Goal: Participate in discussion: Engage in conversation with other users on a specific topic

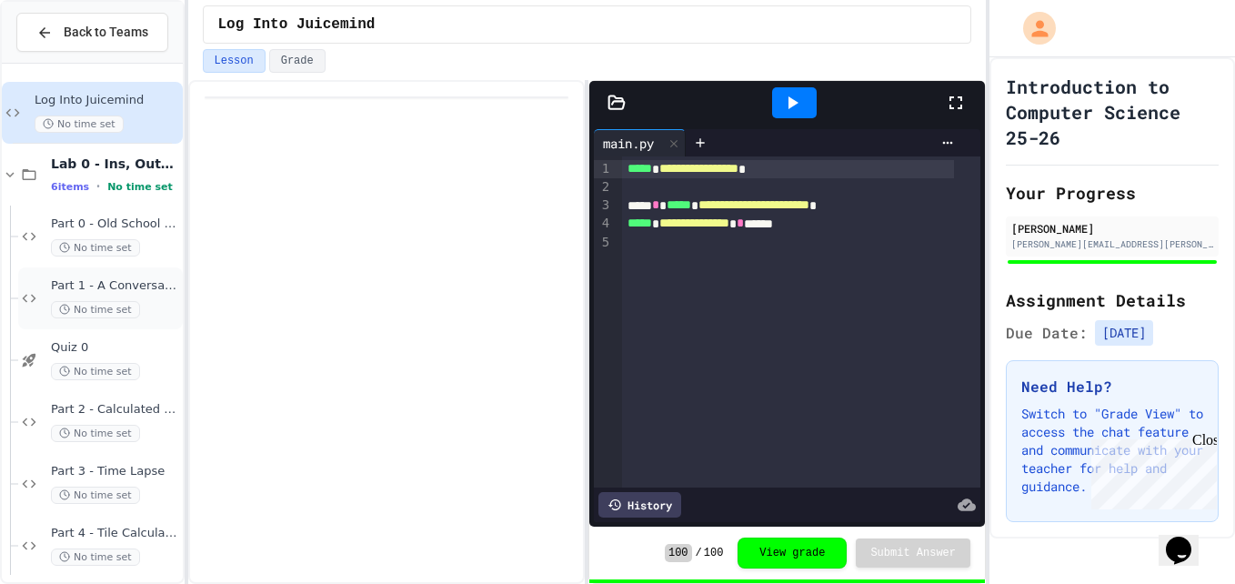
scroll to position [13, 0]
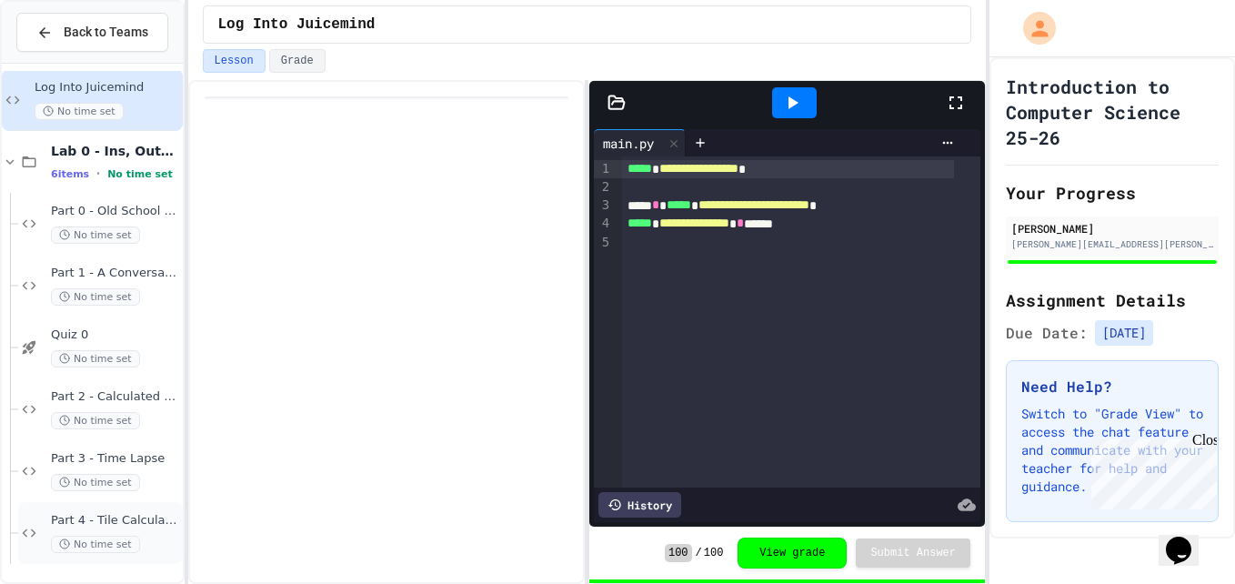
click at [45, 519] on div "Part 4 - Tile Calculator No time set" at bounding box center [100, 533] width 165 height 62
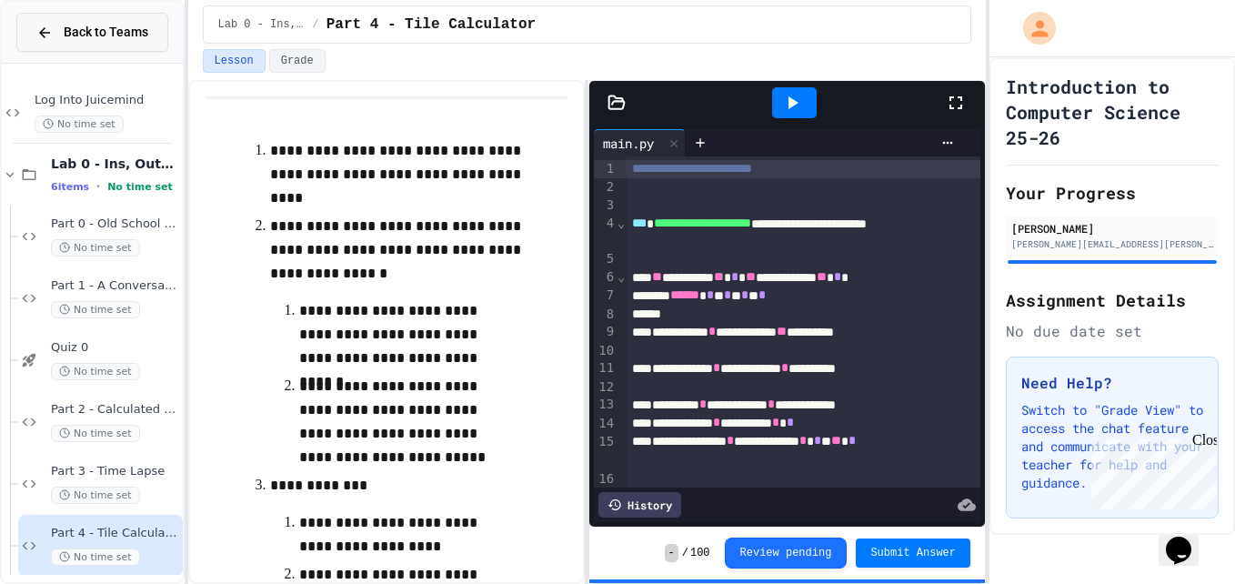
click at [25, 41] on button "Back to Teams" at bounding box center [92, 32] width 152 height 39
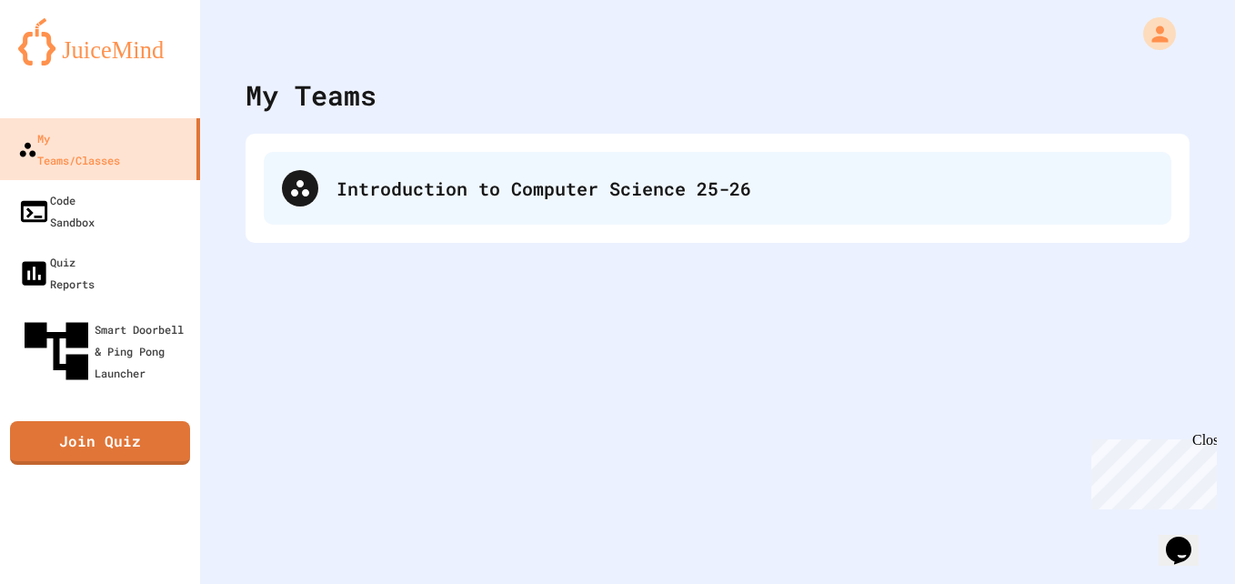
click at [447, 208] on div "Introduction to Computer Science 25-26" at bounding box center [718, 188] width 908 height 73
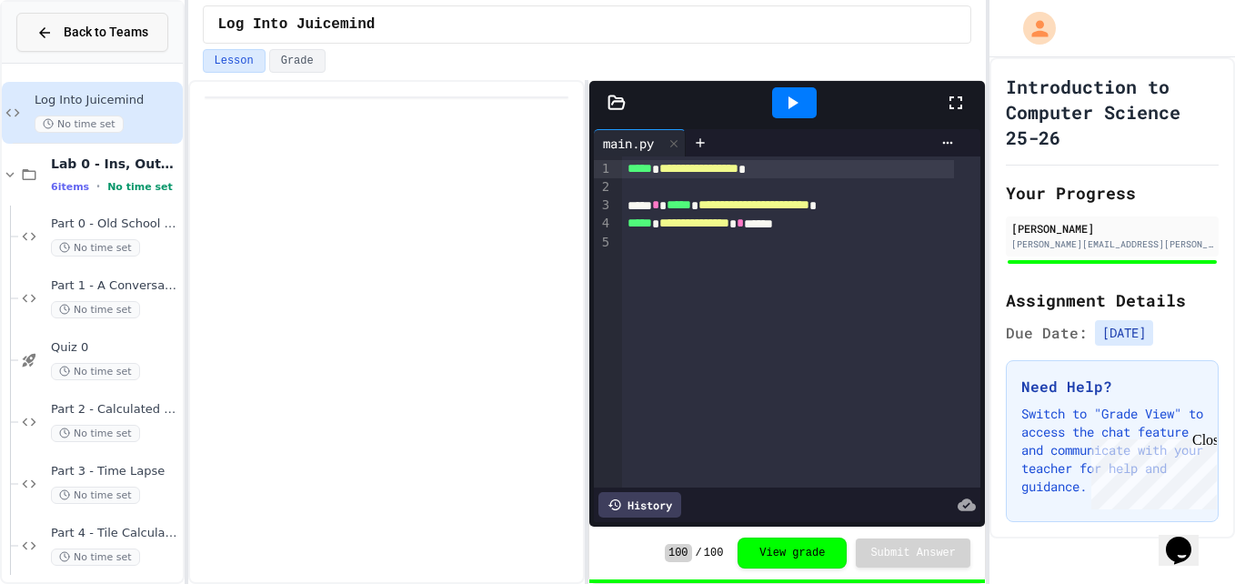
click at [56, 19] on button "Back to Teams" at bounding box center [92, 32] width 152 height 39
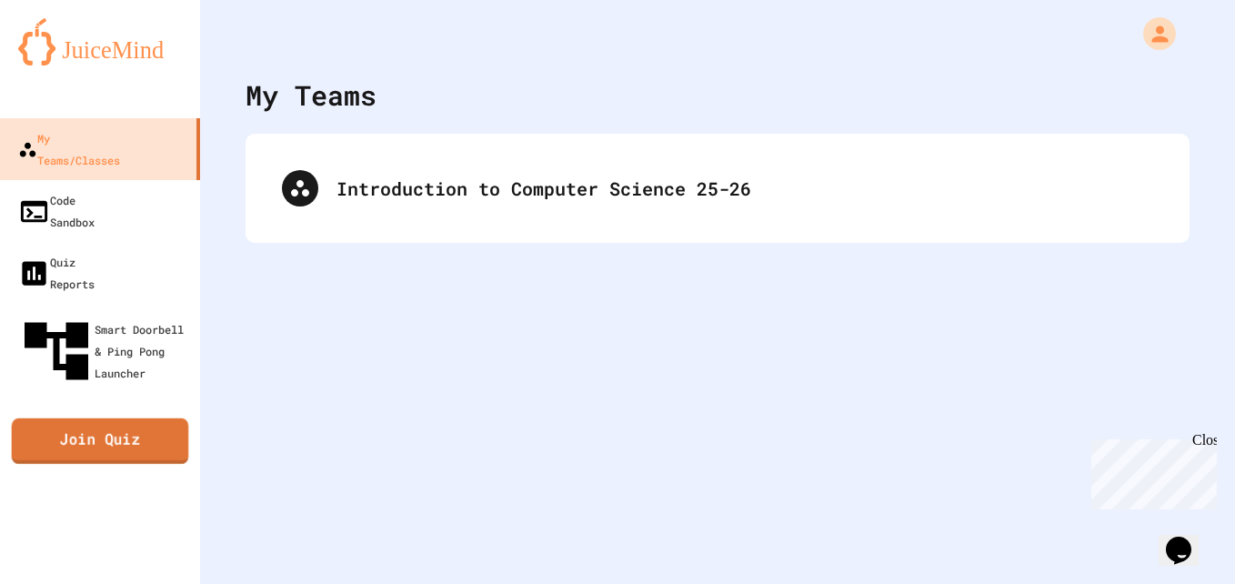
click at [98, 418] on link "Join Quiz" at bounding box center [100, 440] width 177 height 45
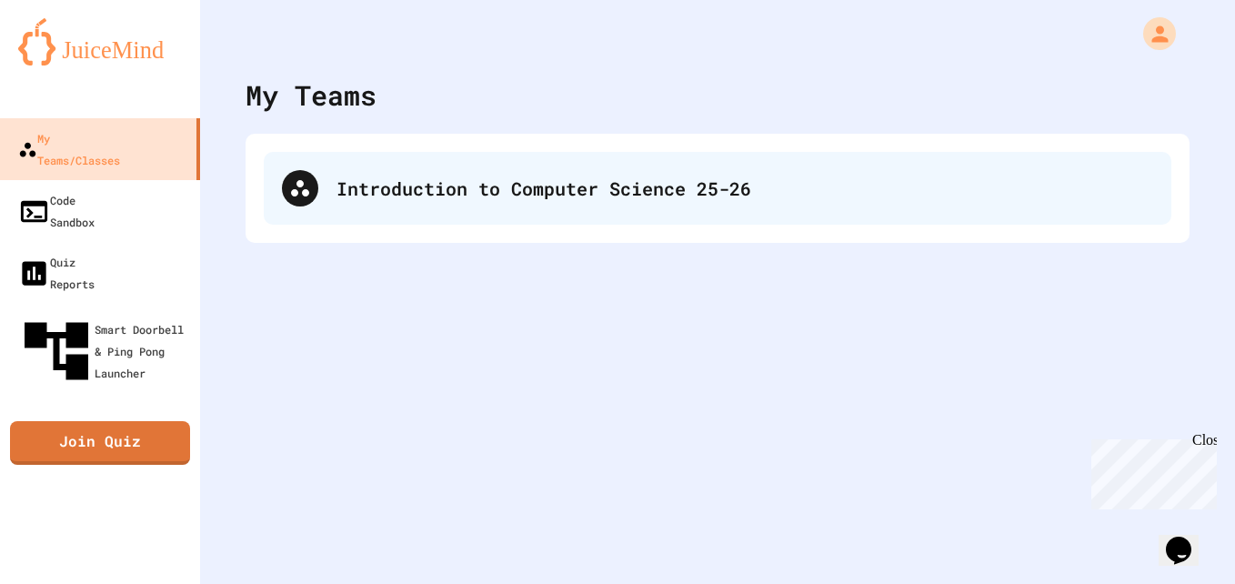
click at [291, 183] on icon at bounding box center [300, 188] width 22 height 22
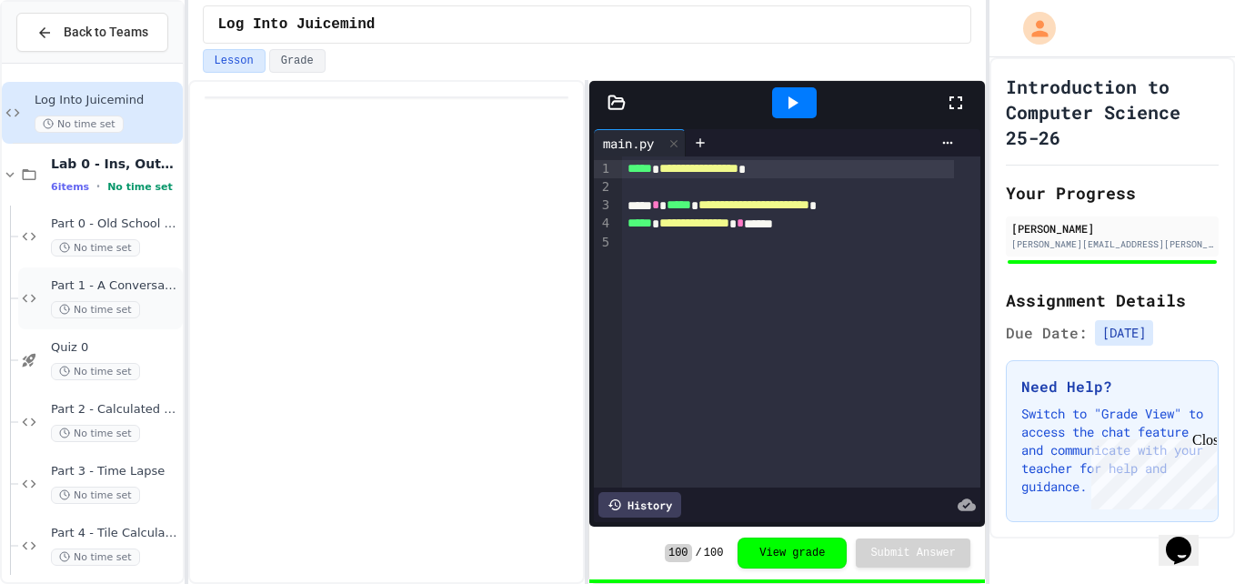
scroll to position [13, 0]
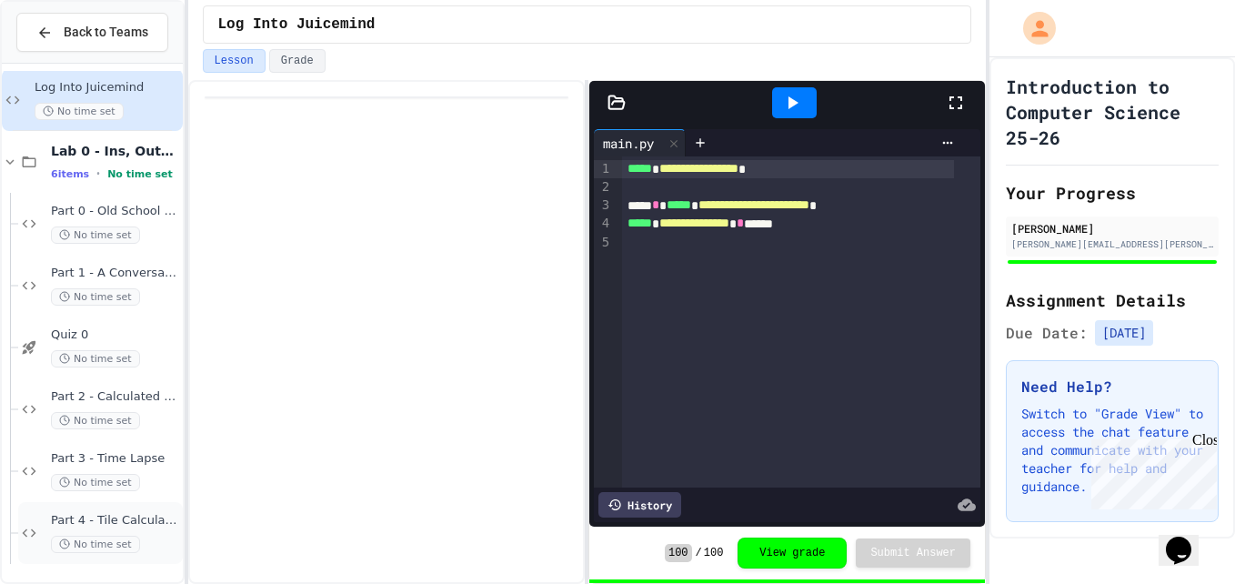
click at [78, 543] on span "No time set" at bounding box center [95, 544] width 89 height 17
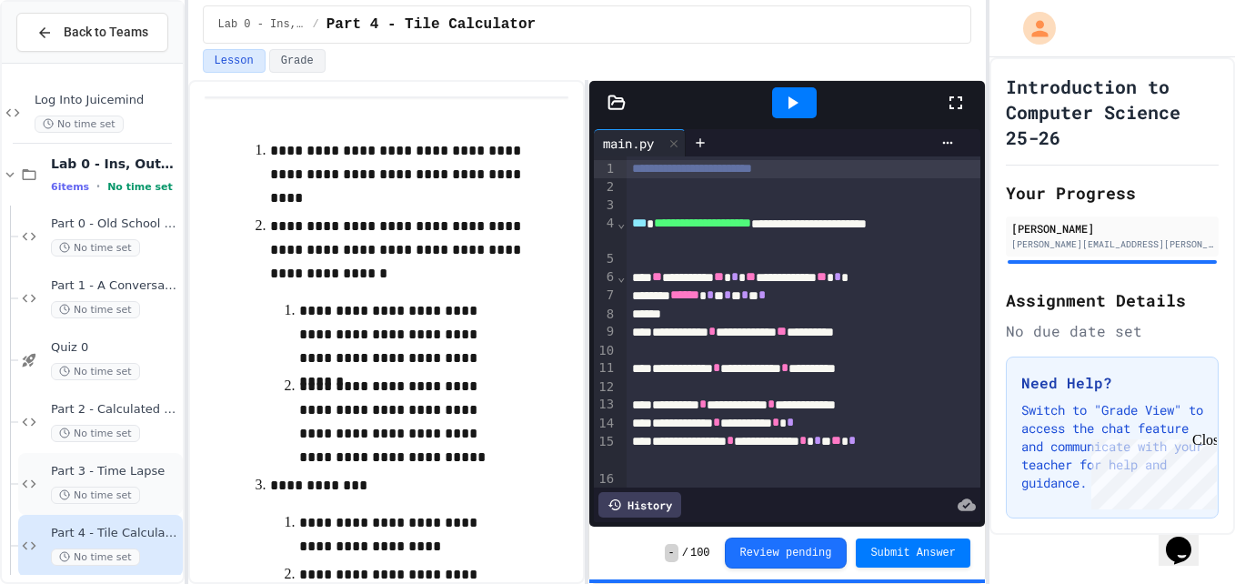
click at [86, 468] on span "Part 3 - Time Lapse" at bounding box center [115, 471] width 128 height 15
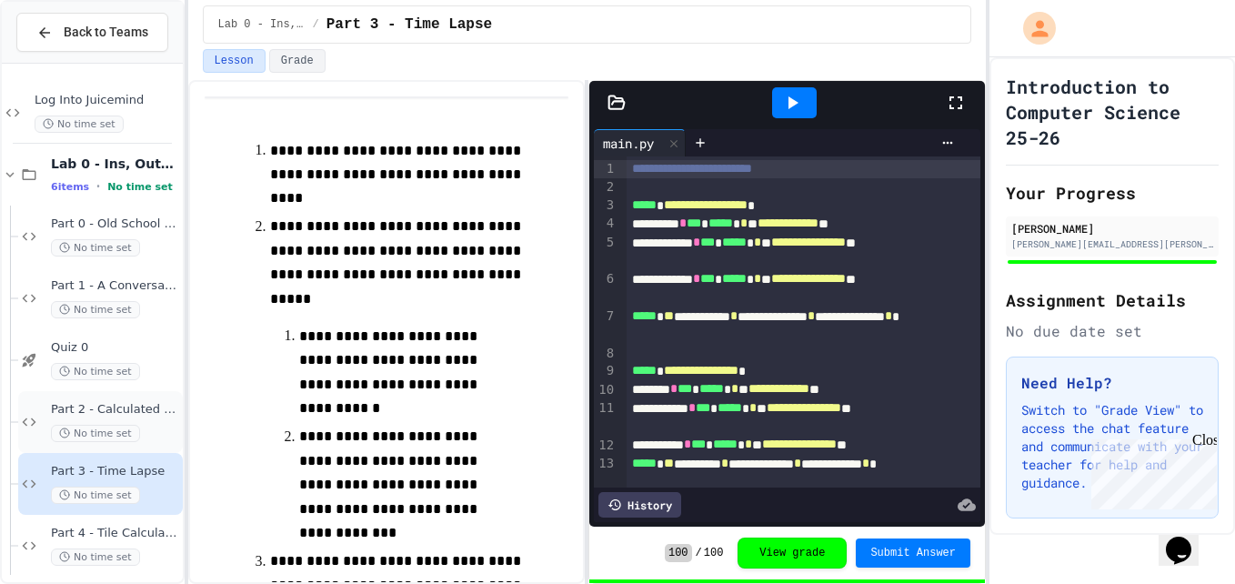
click at [103, 399] on div "Part 2 - Calculated Rectangle No time set" at bounding box center [100, 422] width 165 height 62
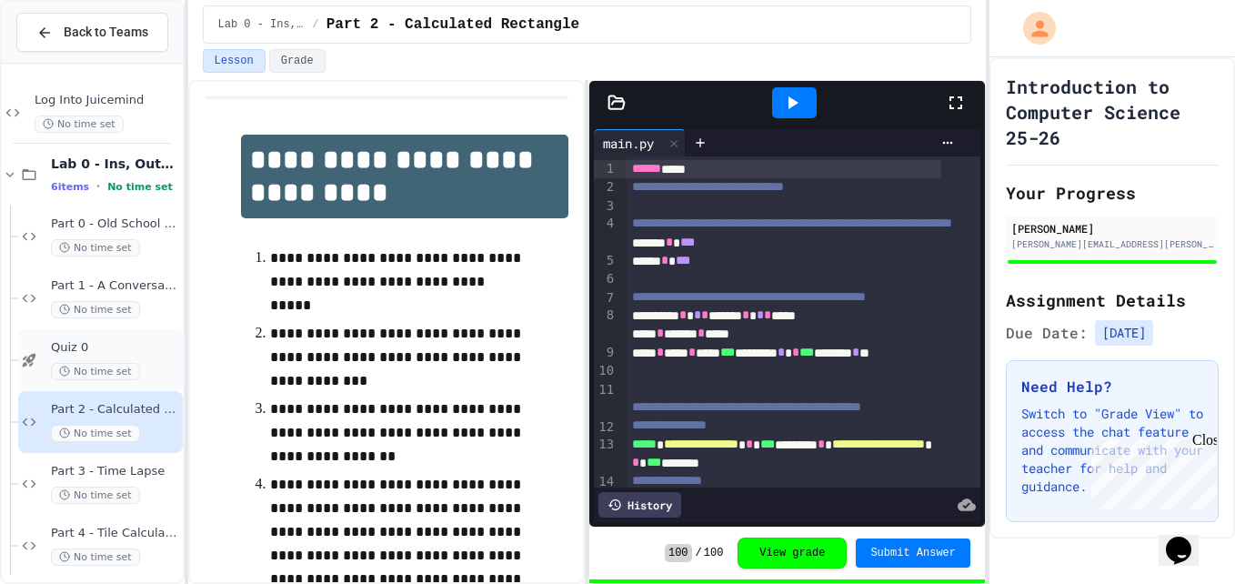
click at [131, 350] on span "Quiz 0" at bounding box center [115, 347] width 128 height 15
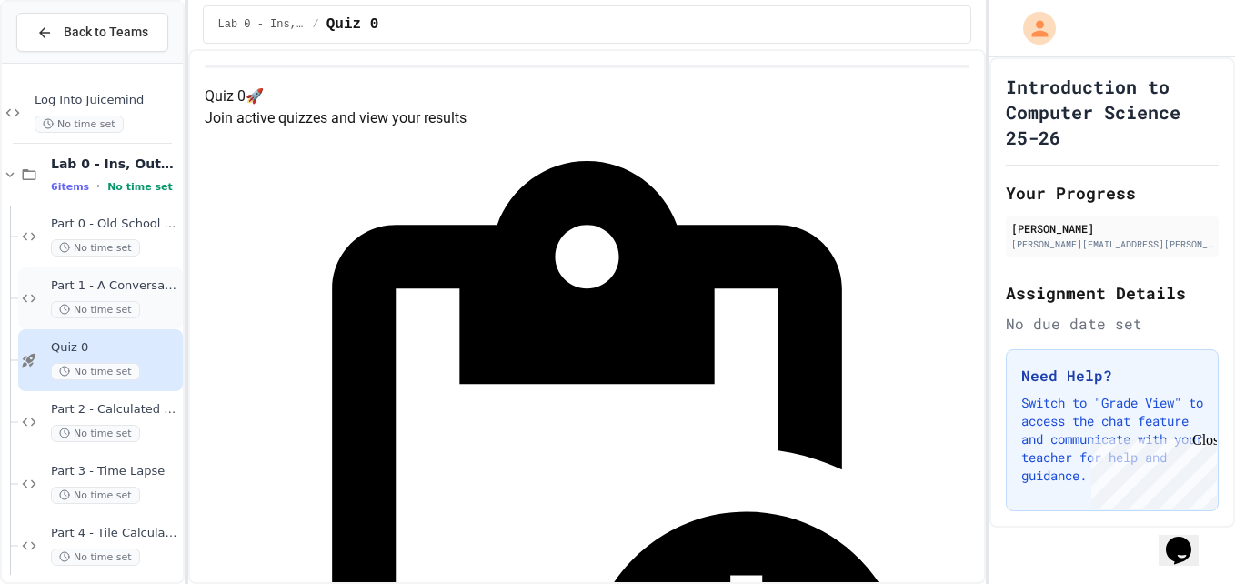
click at [123, 320] on div "Part 1 - A Conversation No time set" at bounding box center [100, 298] width 165 height 62
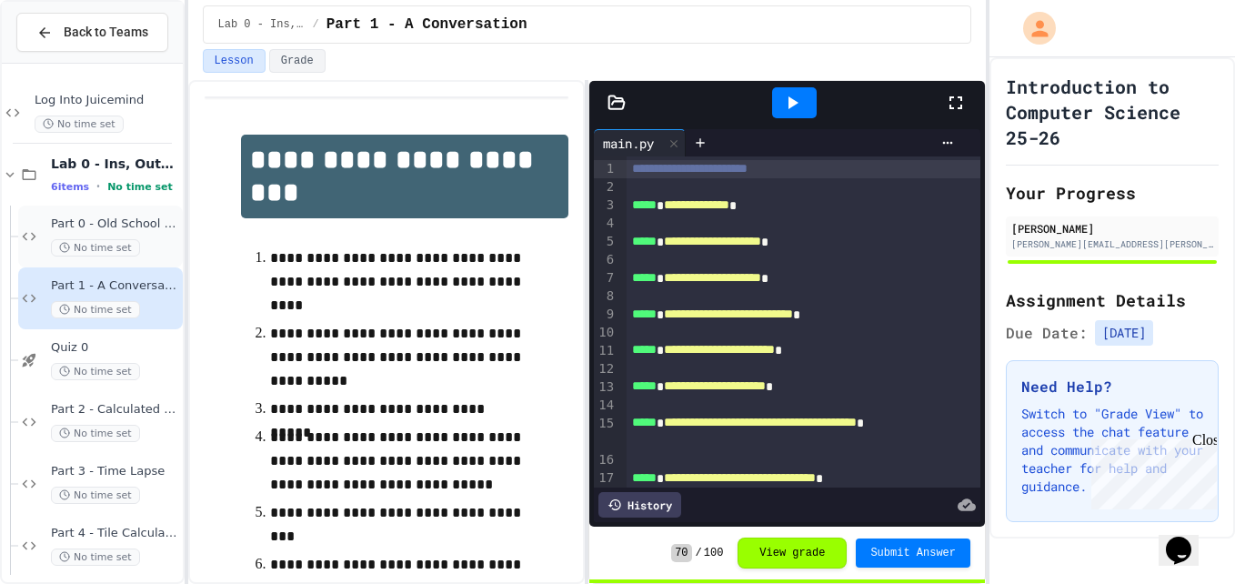
click at [113, 240] on span "No time set" at bounding box center [95, 247] width 89 height 17
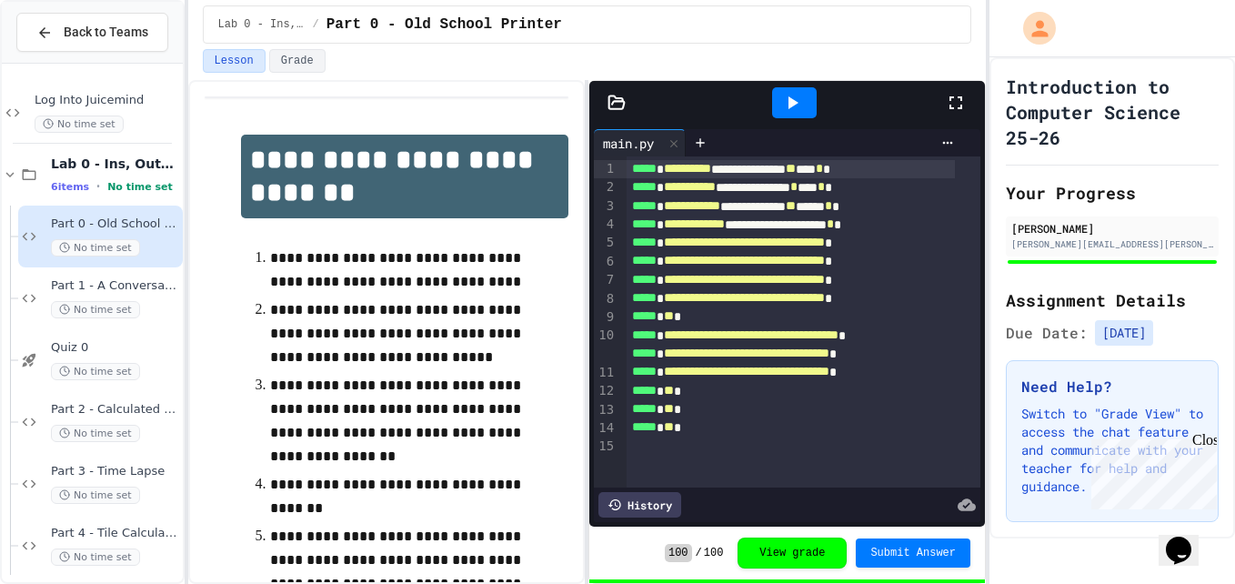
click at [132, 175] on div "Lab 0 - Ins, Outs and a Little Math 6 items • No time set" at bounding box center [115, 175] width 128 height 38
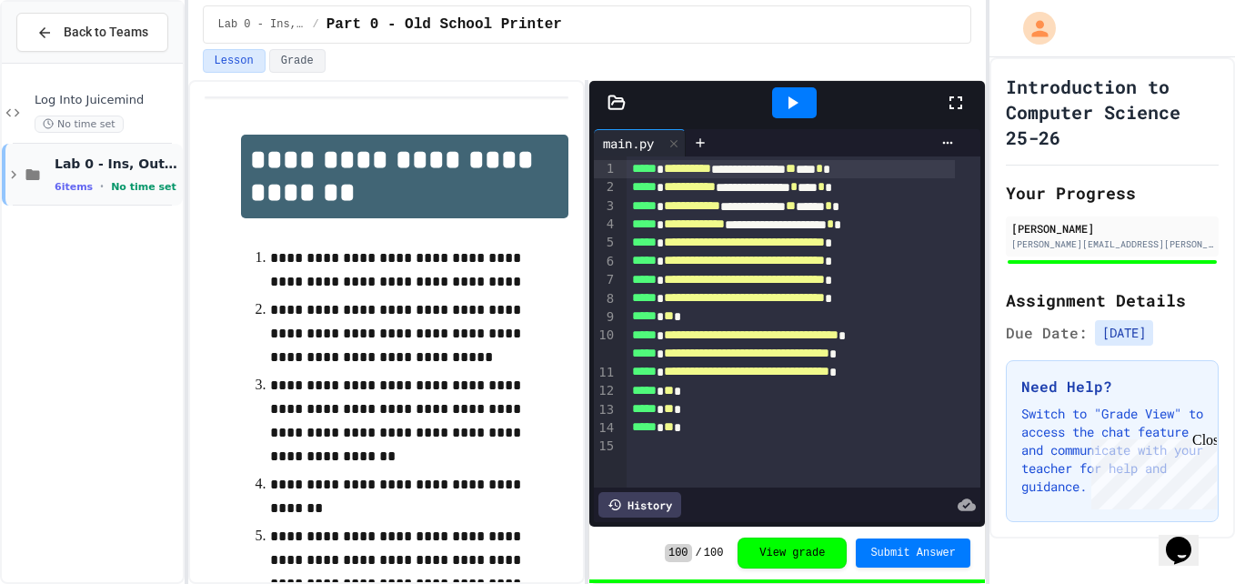
click at [103, 164] on span "Lab 0 - Ins, Outs and a Little Math" at bounding box center [117, 164] width 125 height 16
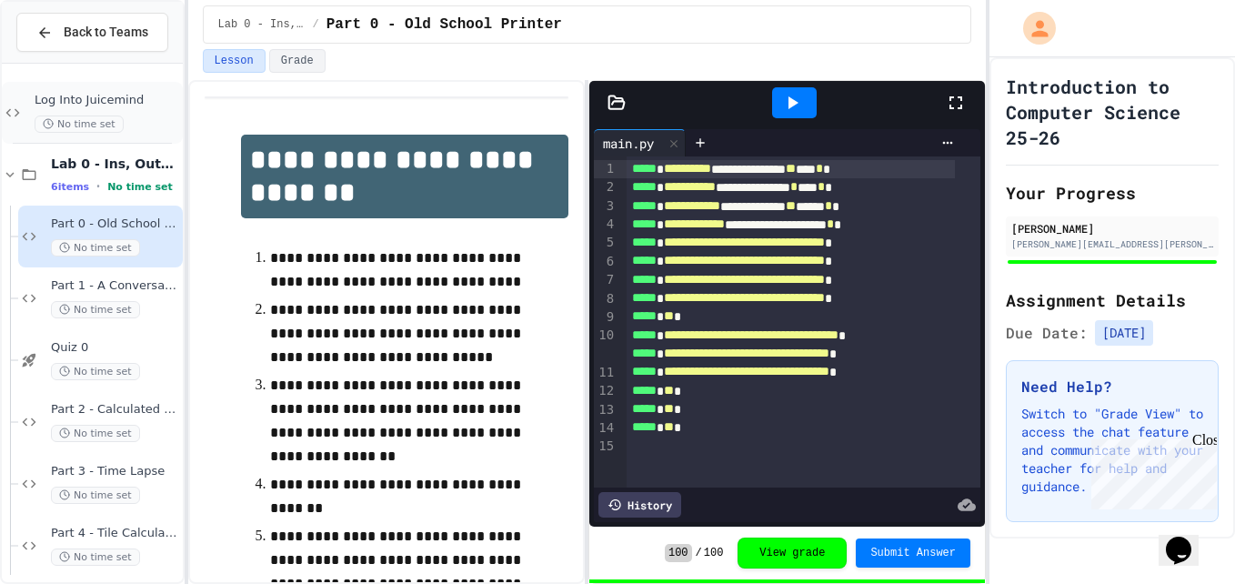
click at [89, 122] on span "No time set" at bounding box center [79, 124] width 89 height 17
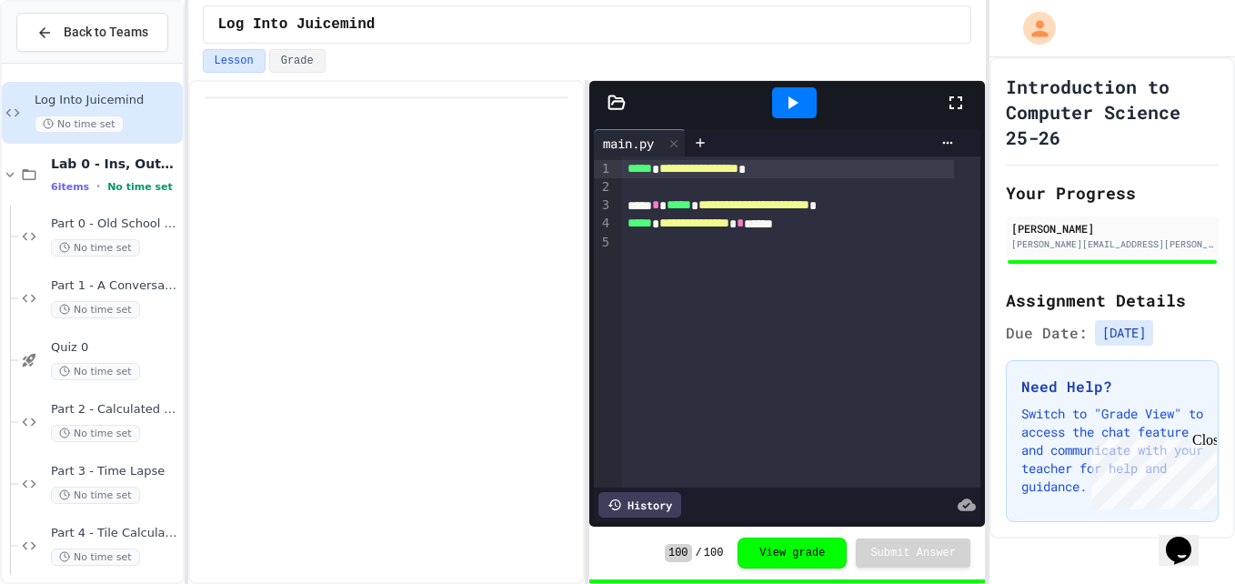
click at [87, 119] on span "No time set" at bounding box center [79, 124] width 89 height 17
click at [98, 165] on span "Lab 0 - Ins, Outs and a Little Math" at bounding box center [115, 164] width 128 height 16
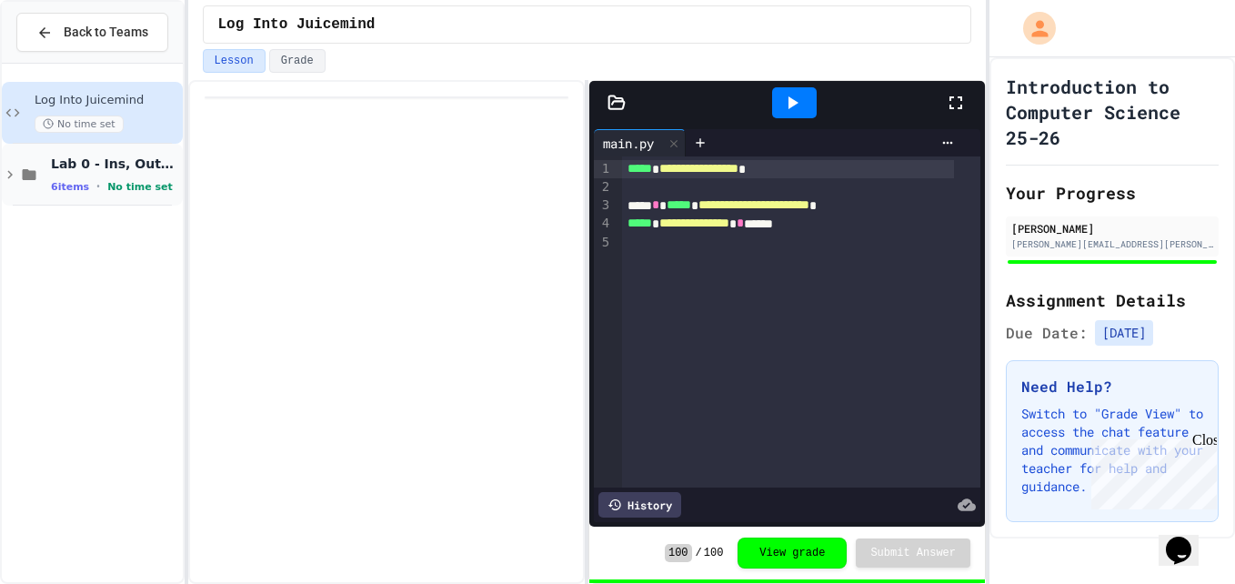
click at [76, 191] on span "6 items" at bounding box center [70, 187] width 38 height 12
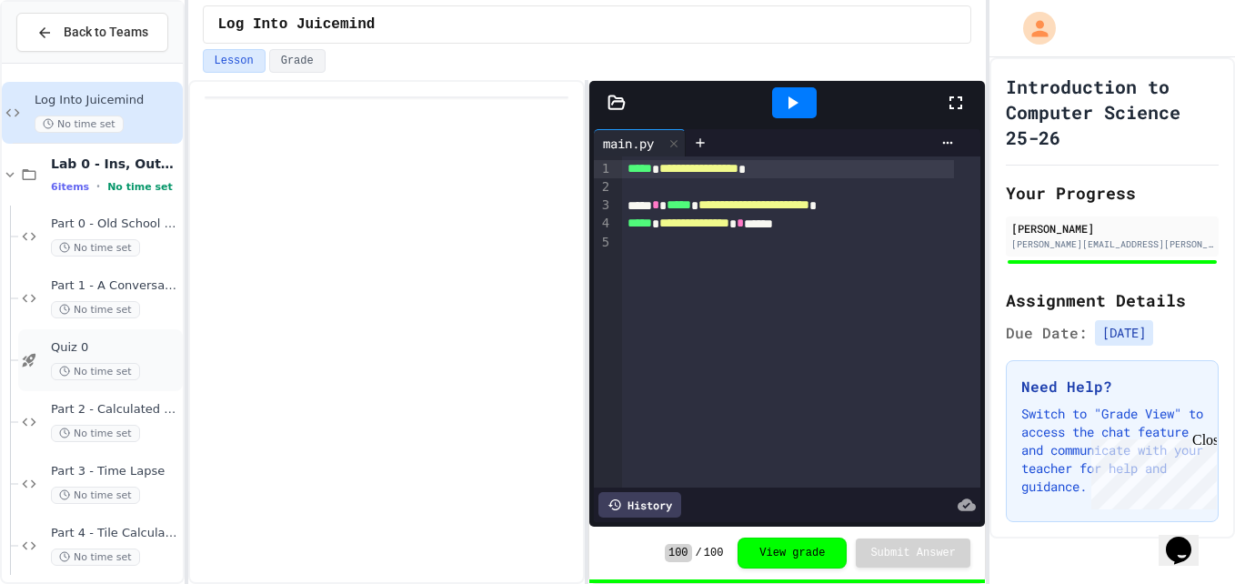
click at [103, 367] on span "No time set" at bounding box center [95, 371] width 89 height 17
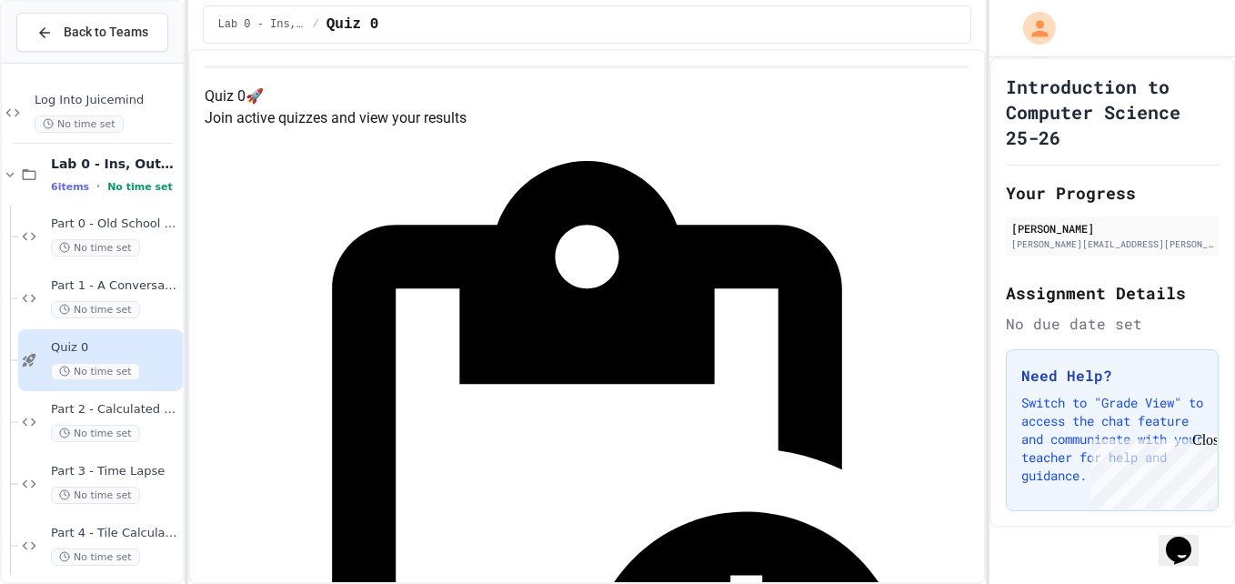
scroll to position [102, 0]
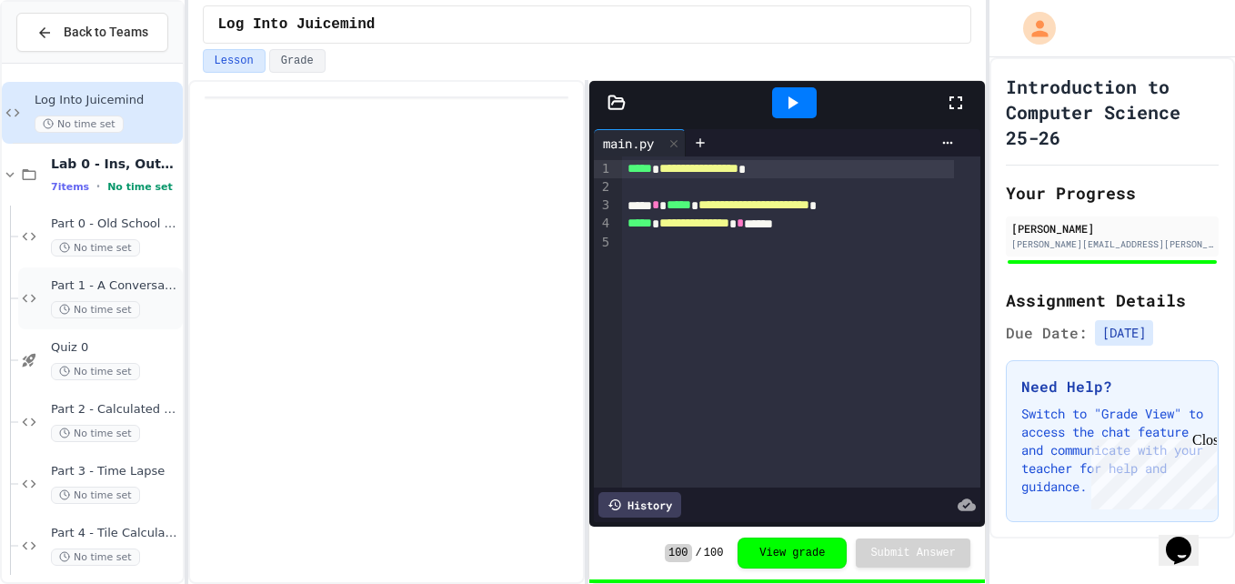
scroll to position [75, 0]
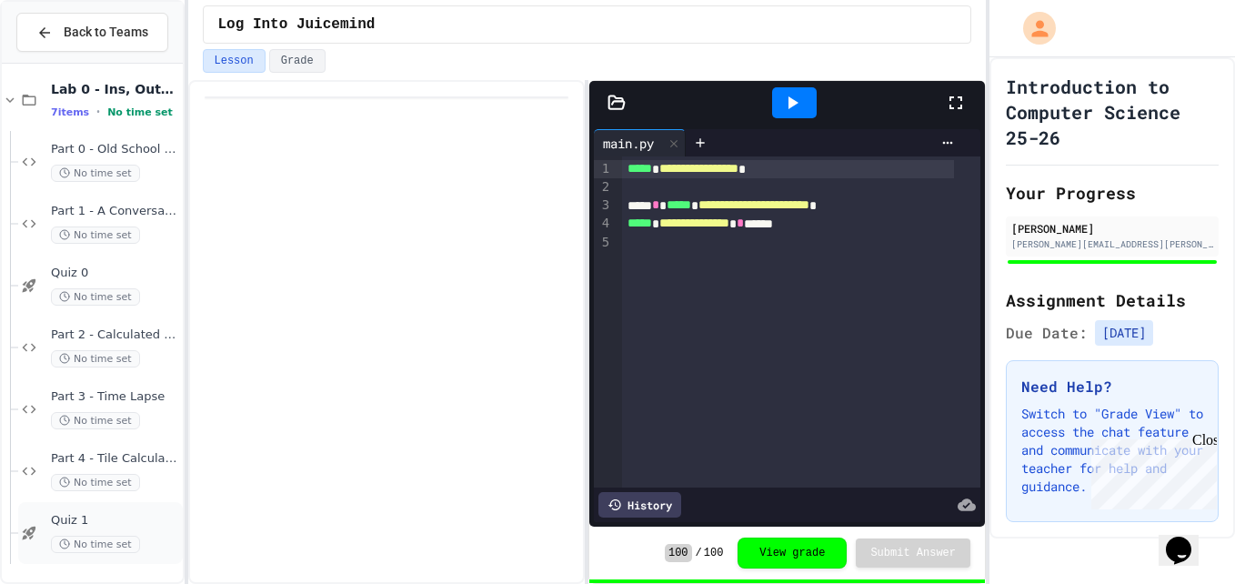
click at [85, 537] on span "No time set" at bounding box center [95, 544] width 89 height 17
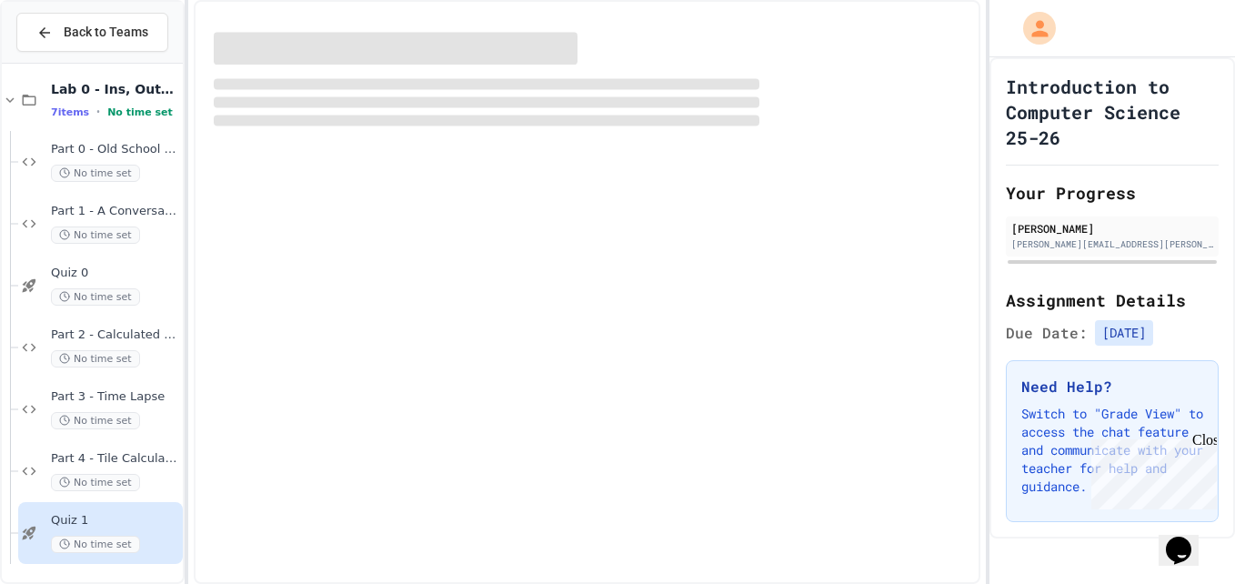
scroll to position [53, 0]
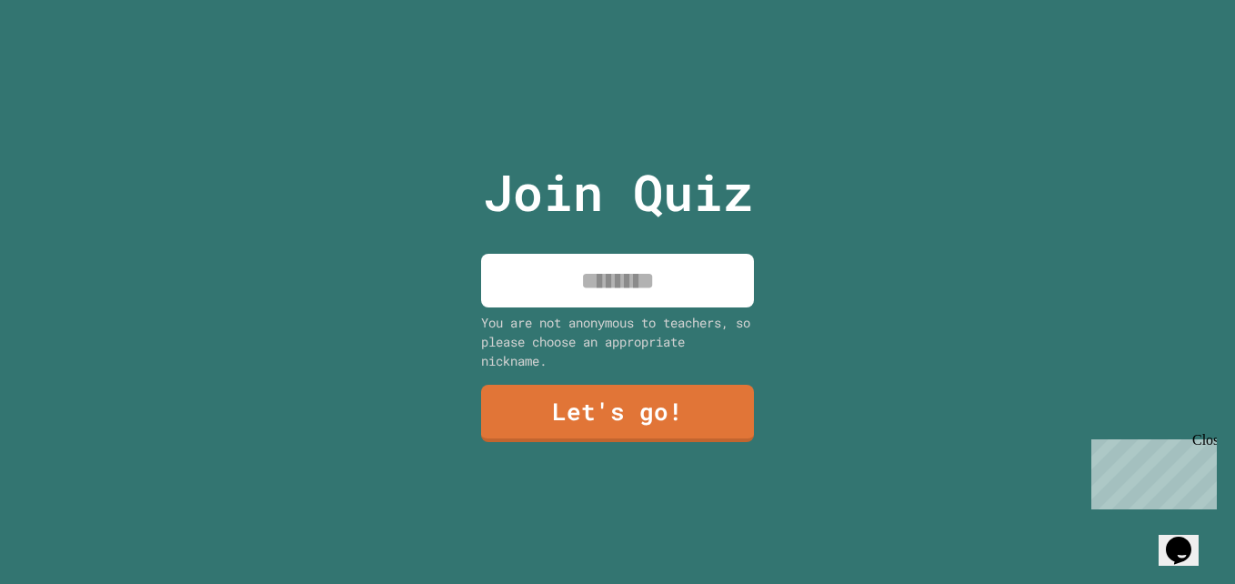
click at [659, 267] on input at bounding box center [617, 281] width 273 height 54
type input "*"
type input "****"
click at [621, 398] on link "Let's go!" at bounding box center [617, 411] width 267 height 60
